Goal: Information Seeking & Learning: Learn about a topic

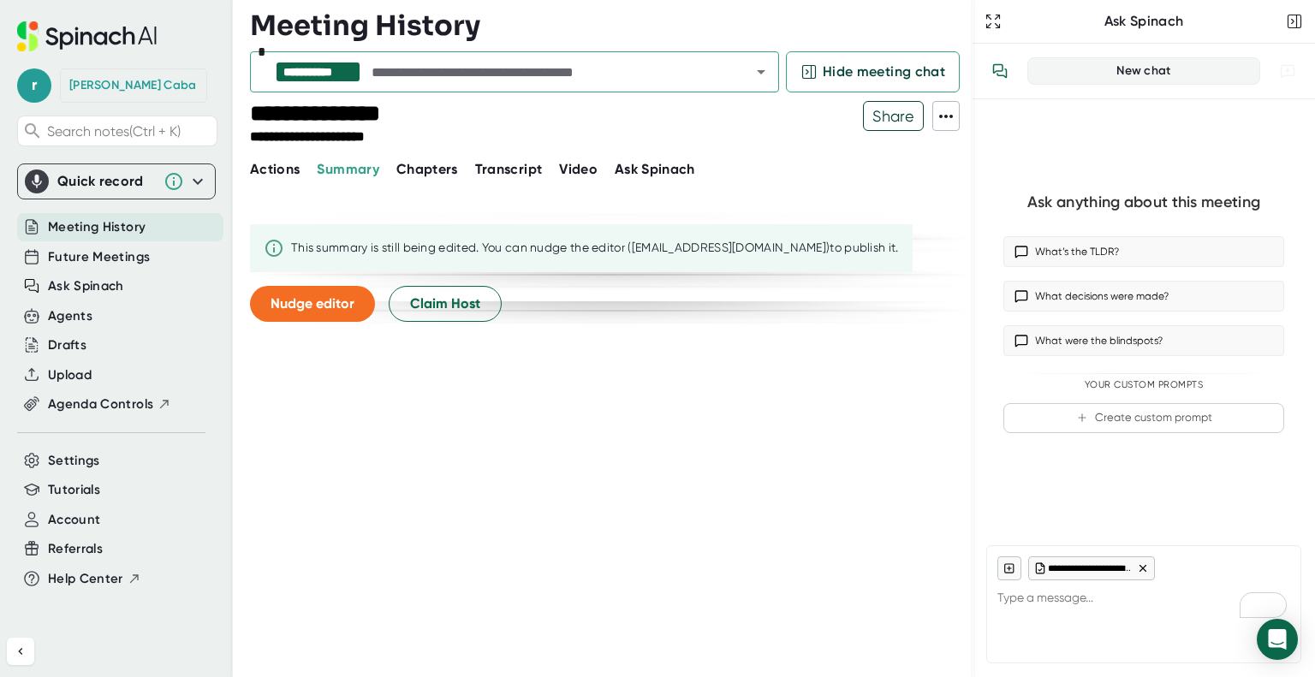
click at [268, 181] on div "**********" at bounding box center [611, 338] width 723 height 677
click at [268, 172] on span "Actions" at bounding box center [275, 169] width 50 height 16
click at [372, 175] on span "Summary" at bounding box center [348, 169] width 62 height 16
